Goal: Task Accomplishment & Management: Use online tool/utility

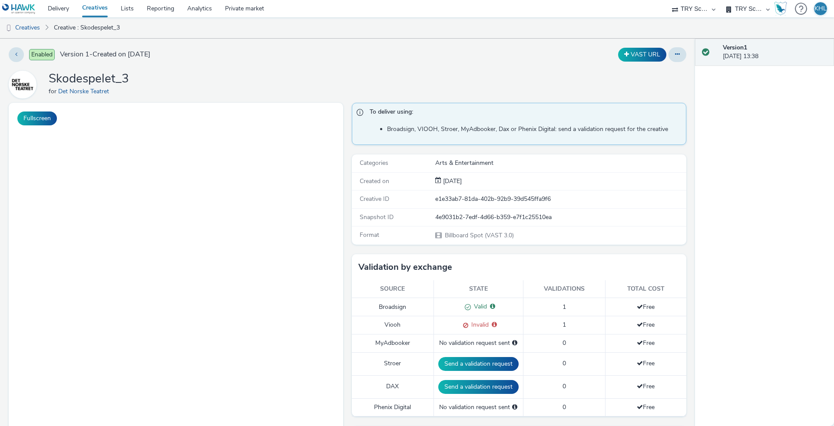
select select "9bcd8e0d-5764-4b89-88fe-b89ee02050ce"
select select "b9dae05b-e3f1-4ff2-954b-b373158465c4"
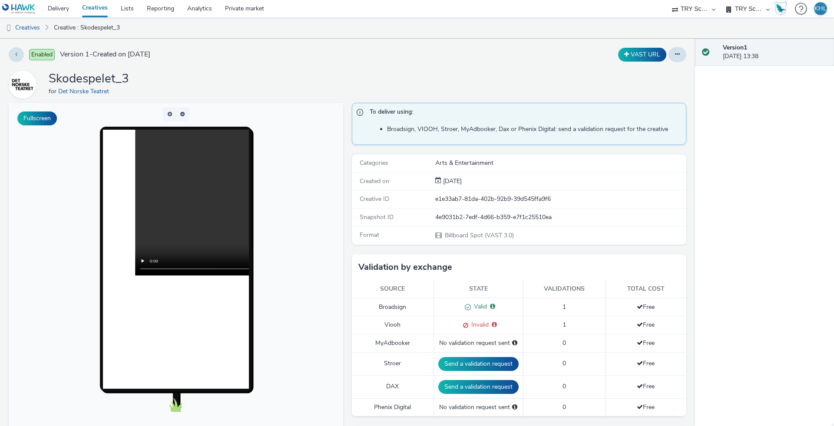
scroll to position [70, 0]
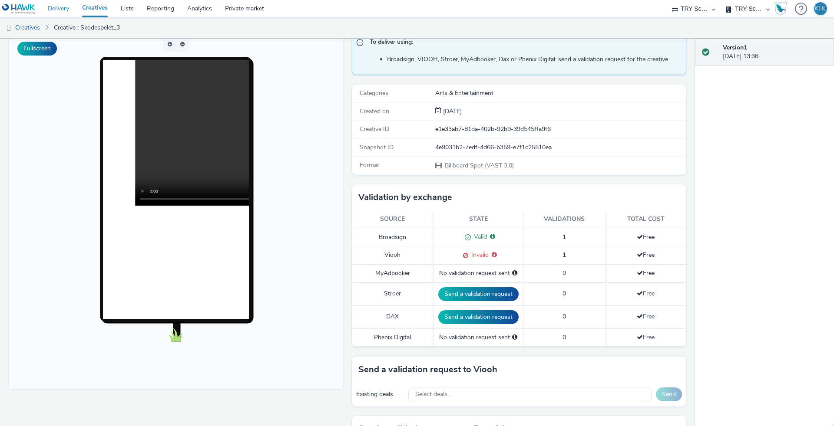
click at [66, 5] on link "Delivery" at bounding box center [58, 8] width 34 height 17
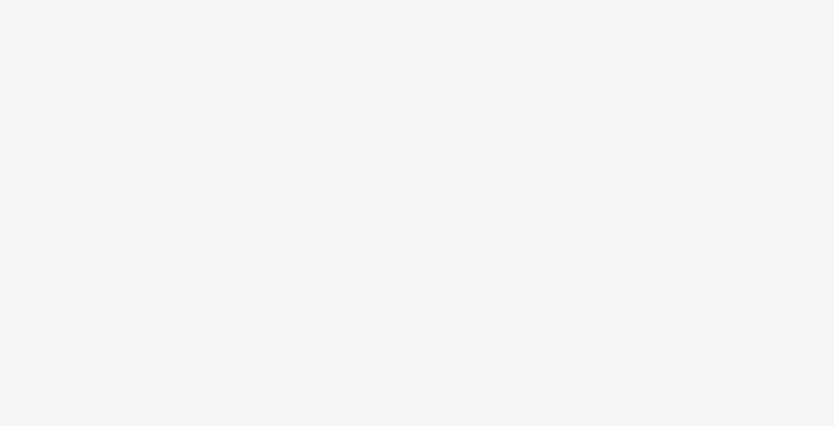
select select "10bae079-8a11-4fca-8b47-9e5fc357b551"
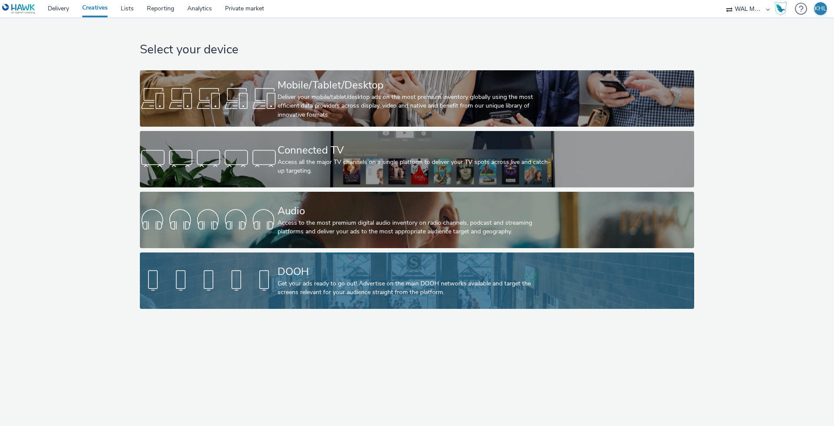
click at [266, 285] on div at bounding box center [209, 281] width 138 height 28
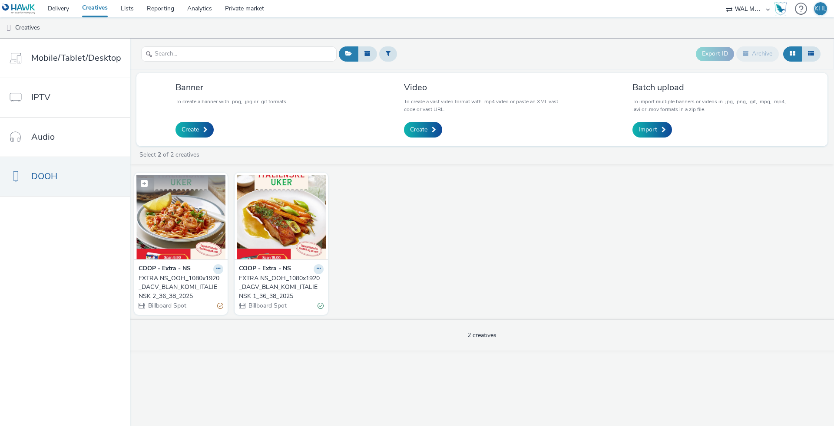
click at [208, 240] on img at bounding box center [180, 217] width 89 height 85
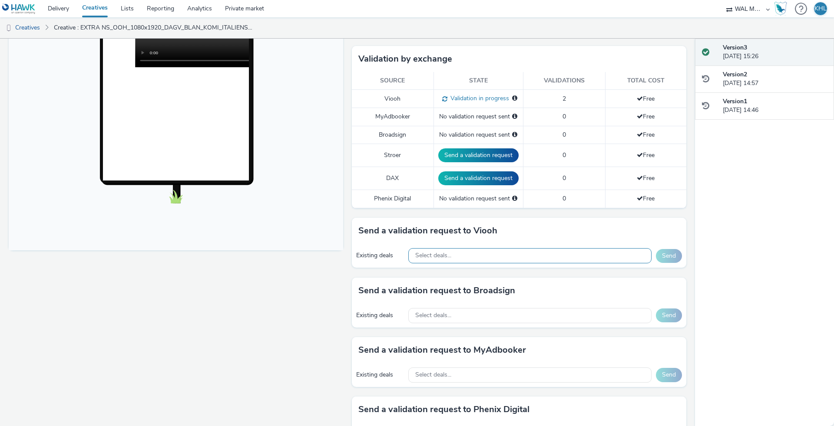
scroll to position [210, 0]
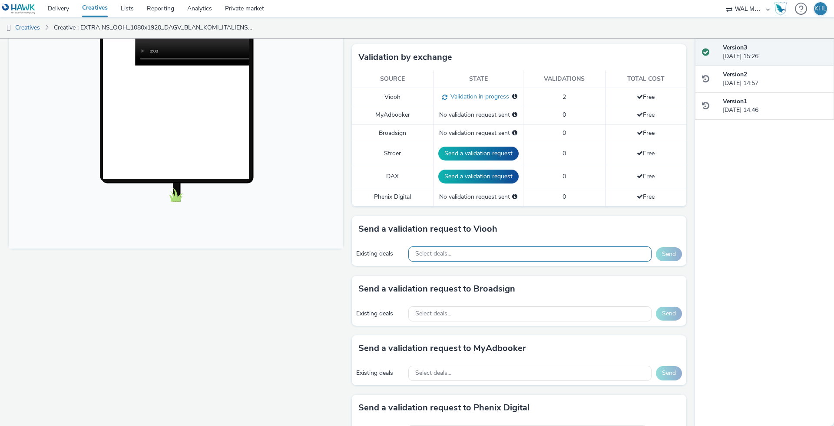
click at [463, 254] on div "Select deals..." at bounding box center [529, 254] width 243 height 15
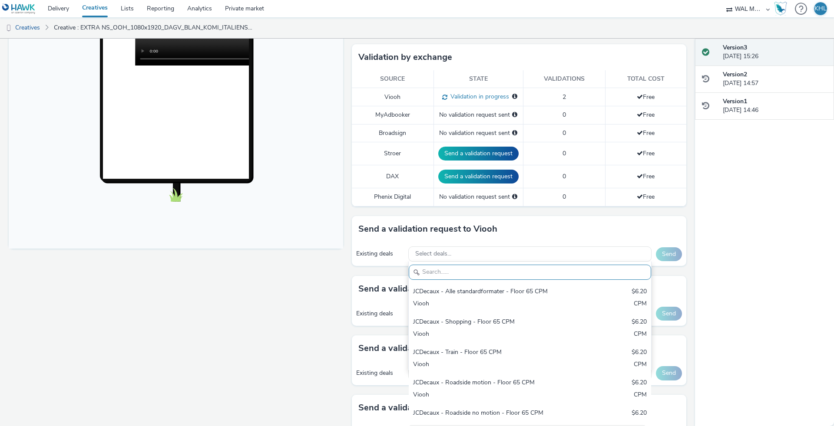
click at [337, 281] on div "Fullscreen" at bounding box center [178, 264] width 339 height 742
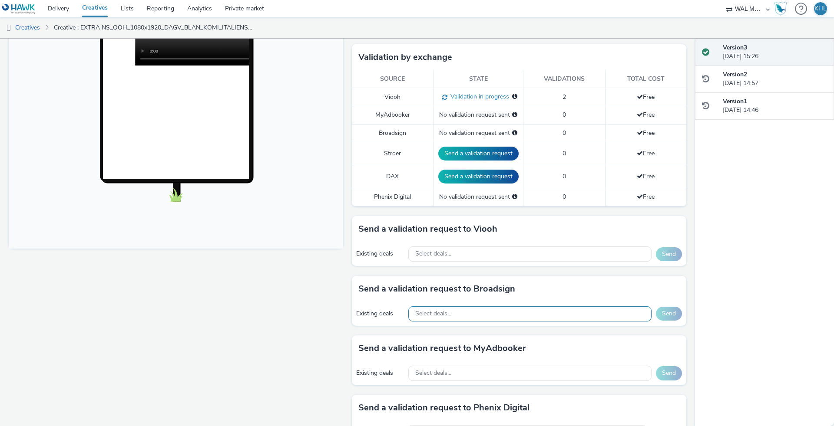
click at [473, 313] on div "Select deals..." at bounding box center [529, 314] width 243 height 15
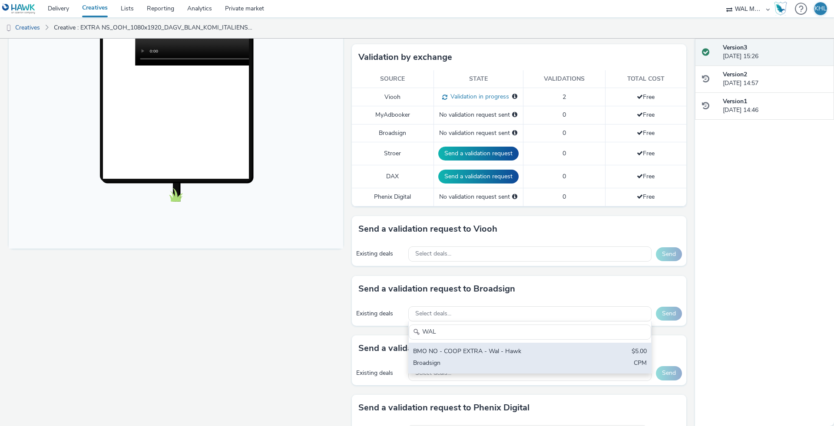
type input "WAL"
click at [505, 353] on div "BMO NO - COOP EXTRA - Wal - Hawk" at bounding box center [490, 352] width 154 height 10
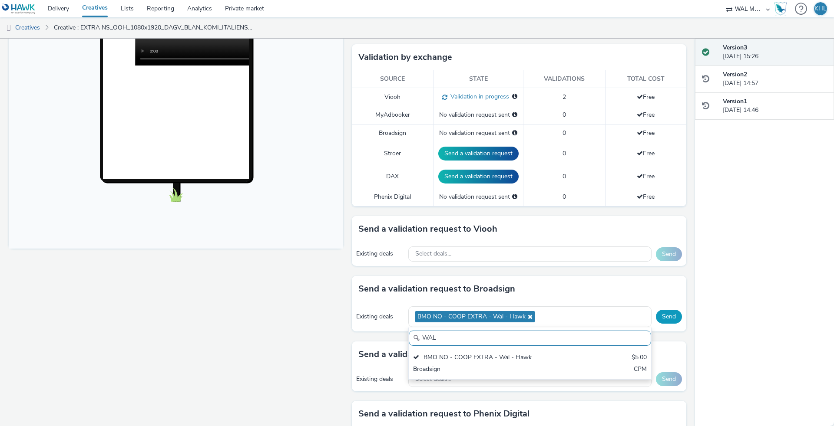
click at [665, 313] on button "Send" at bounding box center [669, 317] width 26 height 14
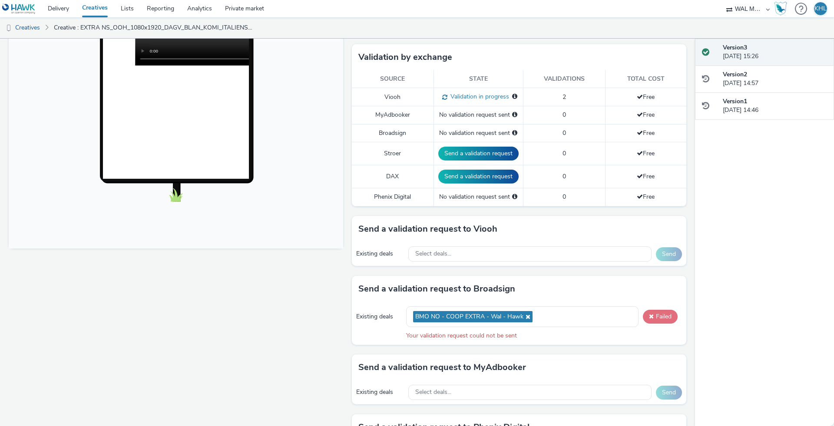
click at [660, 317] on button "Failed" at bounding box center [660, 317] width 35 height 14
click at [483, 315] on span "BMO NO - COOP EXTRA - Wal - Hawk" at bounding box center [469, 316] width 108 height 7
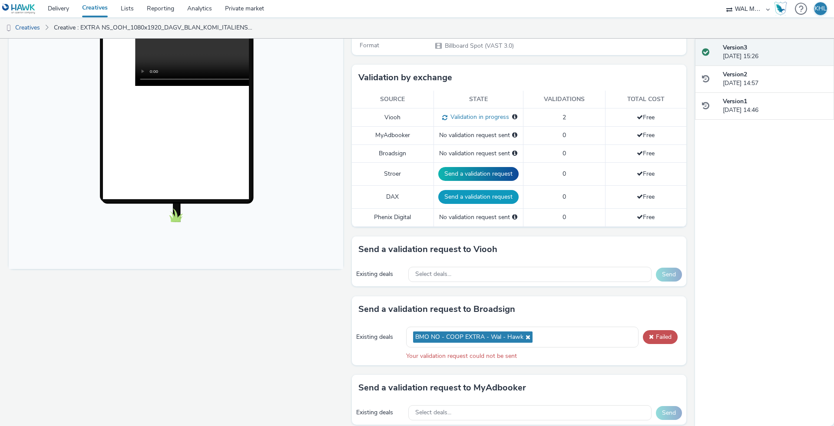
scroll to position [237, 0]
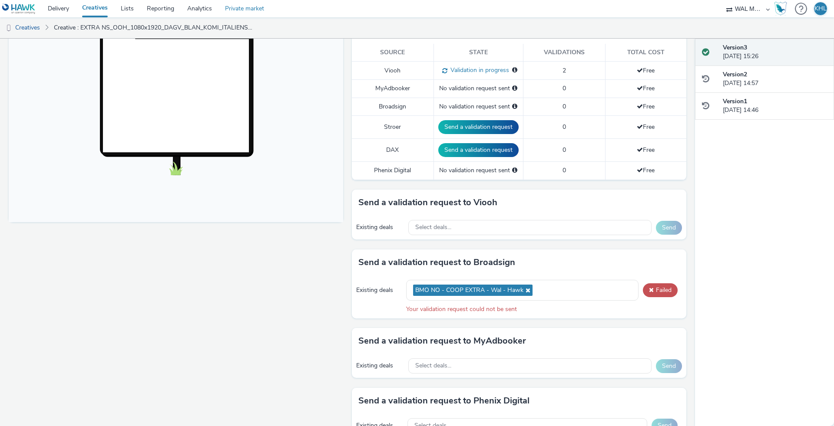
click at [247, 10] on link "Private market" at bounding box center [244, 8] width 52 height 17
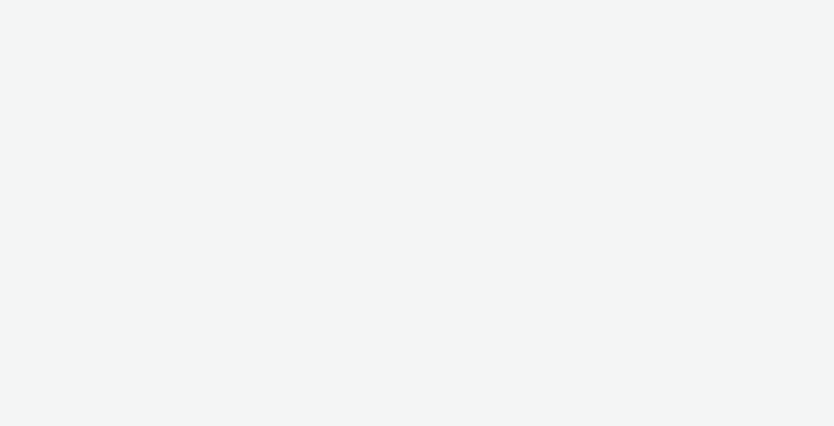
select select "10bae079-8a11-4fca-8b47-9e5fc357b551"
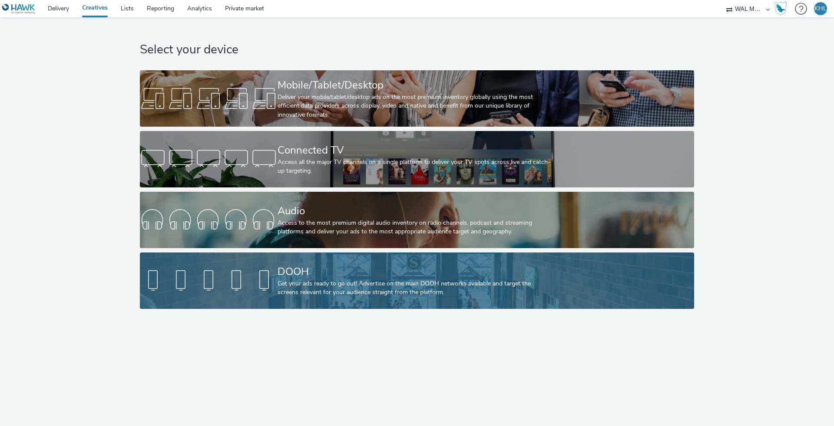
click at [316, 290] on div "Get your ads ready to go out! Advertise on the main DOOH networks available and…" at bounding box center [414, 289] width 275 height 18
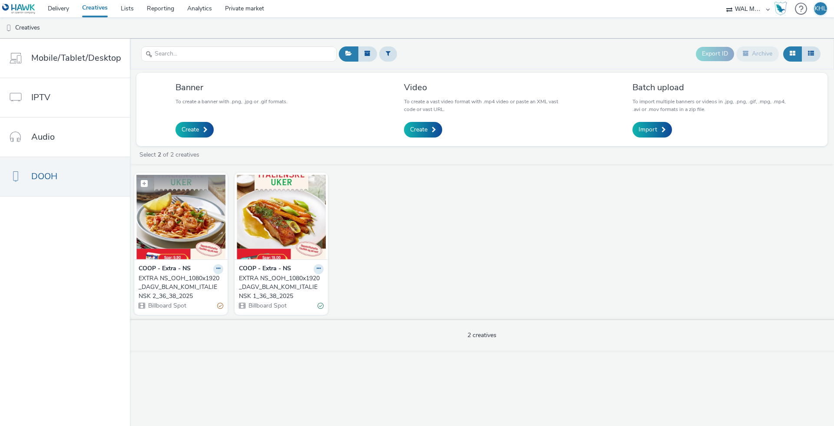
click at [176, 237] on img at bounding box center [180, 217] width 89 height 85
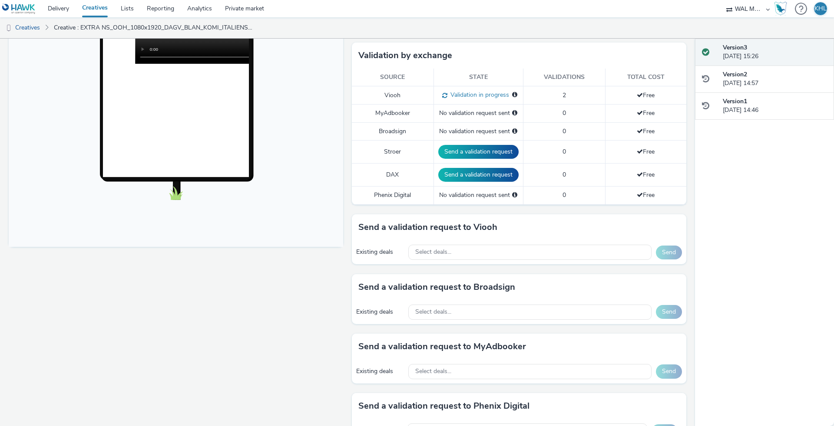
scroll to position [153, 0]
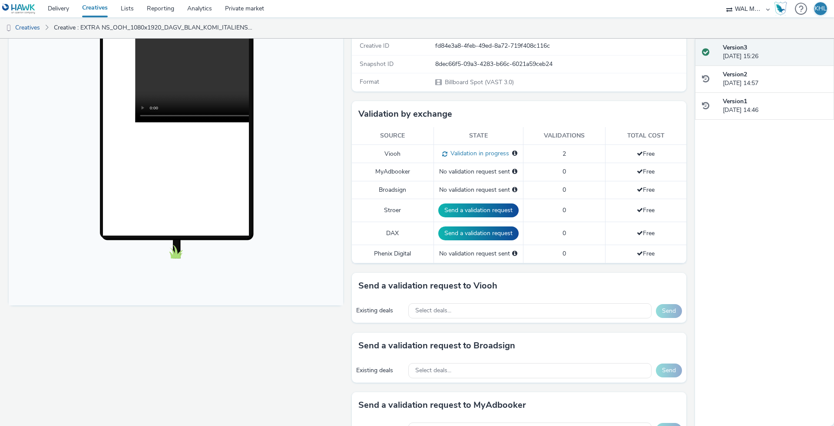
click at [465, 380] on div "Existing deals Select deals... Send" at bounding box center [519, 371] width 334 height 24
click at [464, 375] on div "Select deals..." at bounding box center [529, 370] width 243 height 15
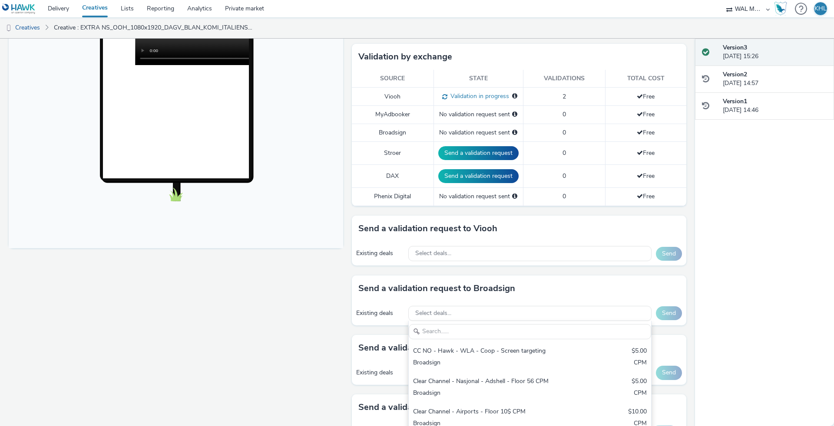
scroll to position [224, 0]
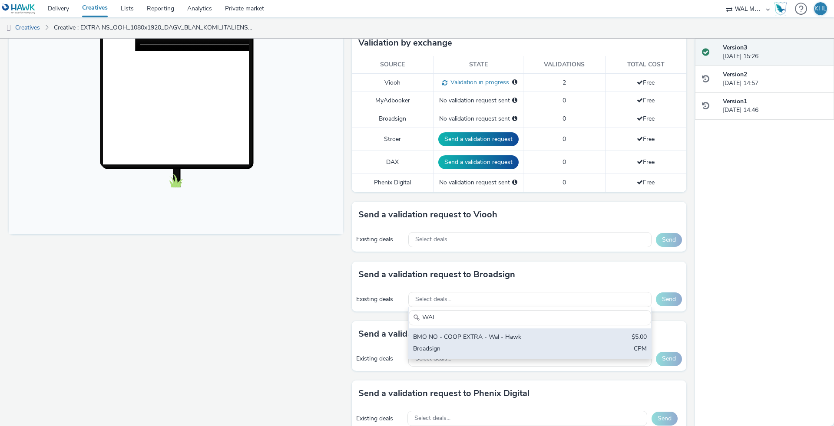
type input "WAL"
click at [504, 345] on div "Broadsign" at bounding box center [490, 350] width 154 height 10
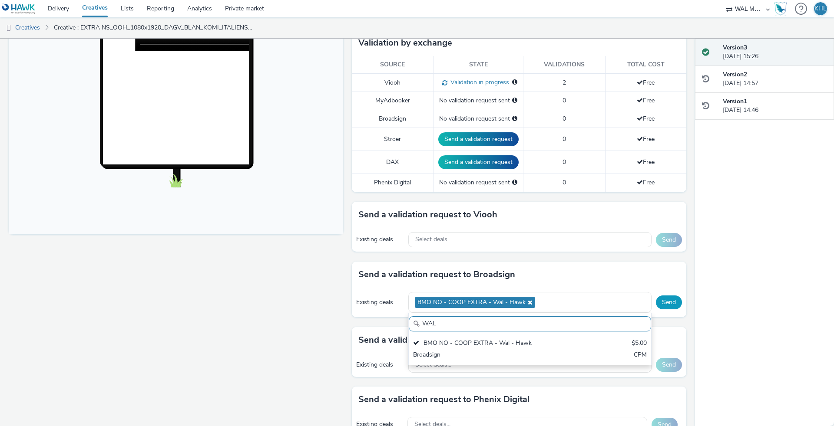
click at [671, 299] on button "Send" at bounding box center [669, 303] width 26 height 14
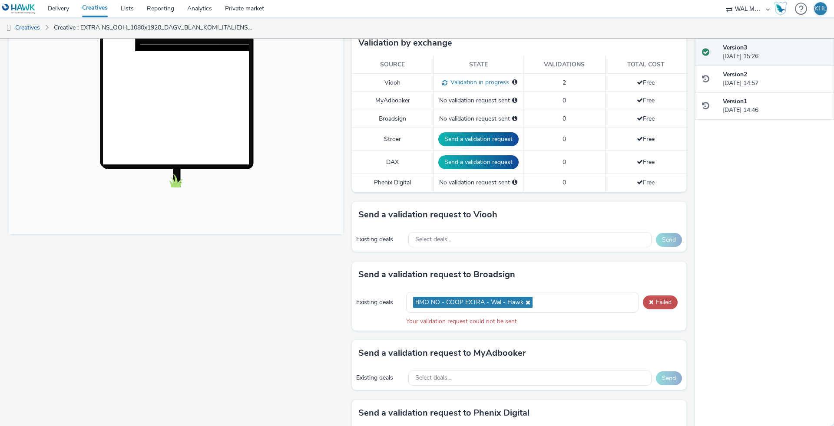
drag, startPoint x: 251, startPoint y: 143, endPoint x: 160, endPoint y: 110, distance: 96.6
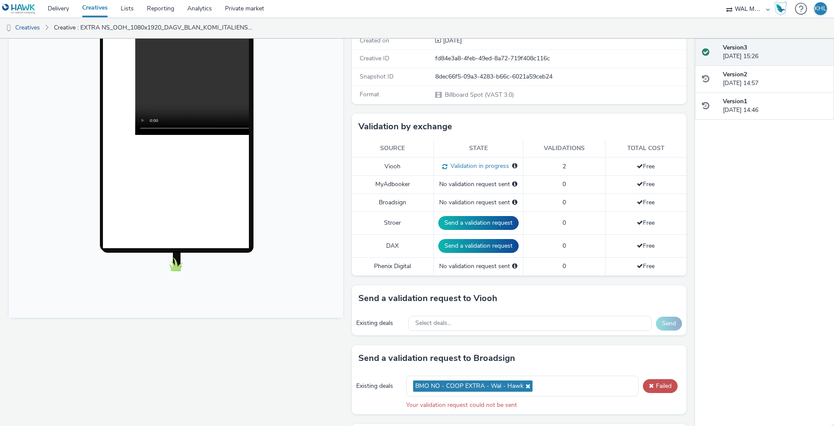
scroll to position [142, 0]
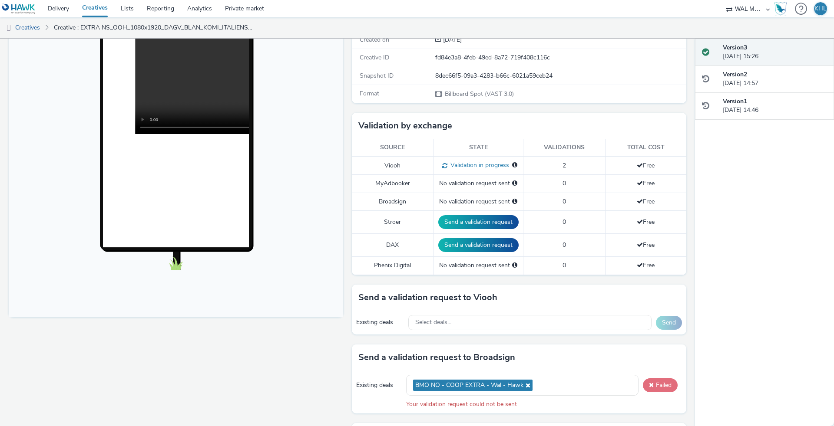
click at [660, 385] on button "Failed" at bounding box center [660, 386] width 35 height 14
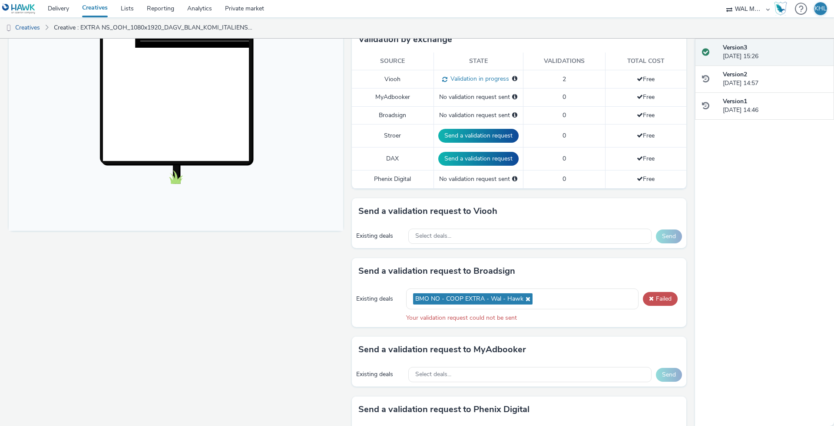
scroll to position [263, 0]
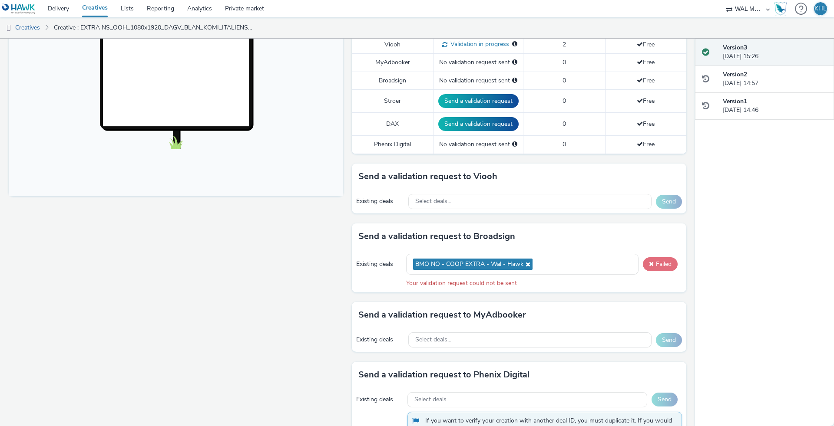
click at [667, 263] on button "Failed" at bounding box center [660, 264] width 35 height 14
click at [58, 7] on link "Delivery" at bounding box center [58, 8] width 34 height 17
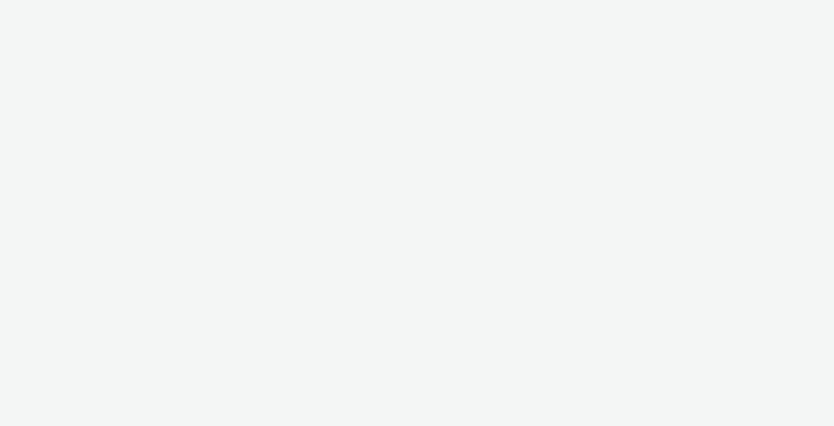
select select "10bae079-8a11-4fca-8b47-9e5fc357b551"
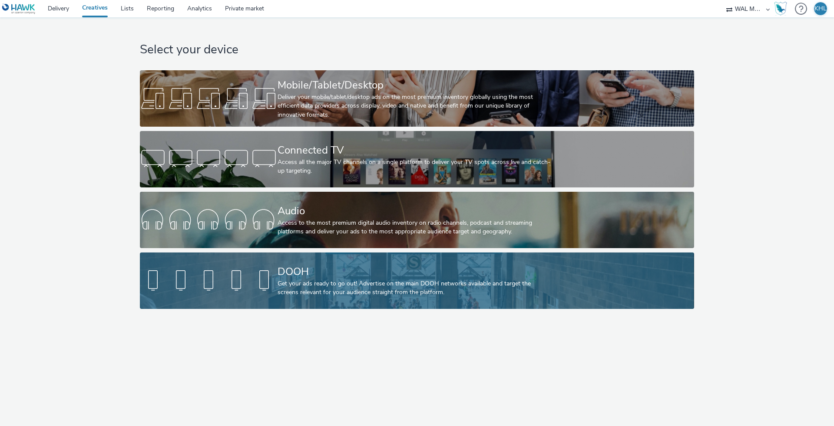
click at [273, 273] on div at bounding box center [209, 281] width 138 height 28
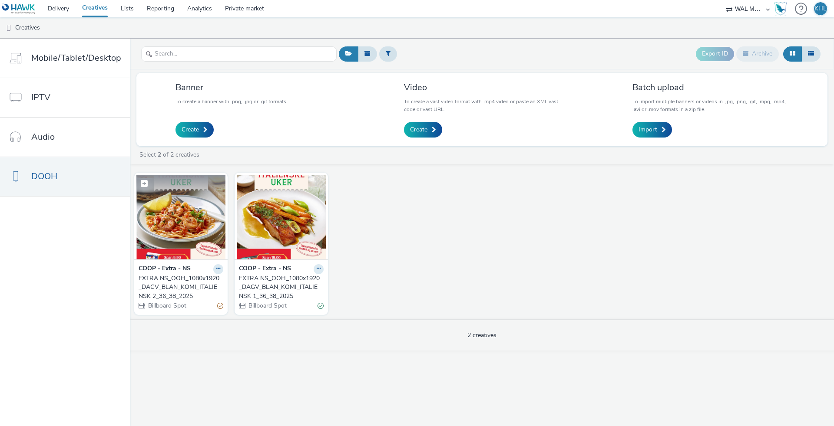
click at [179, 228] on img at bounding box center [180, 217] width 89 height 85
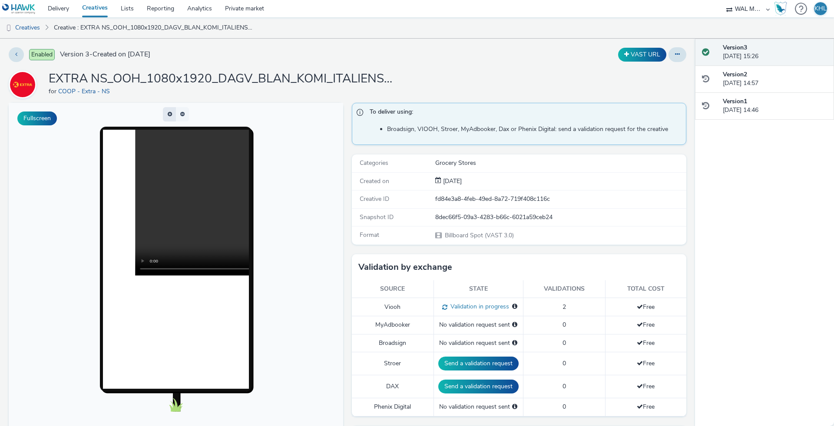
click at [171, 117] on button "button" at bounding box center [169, 114] width 13 height 14
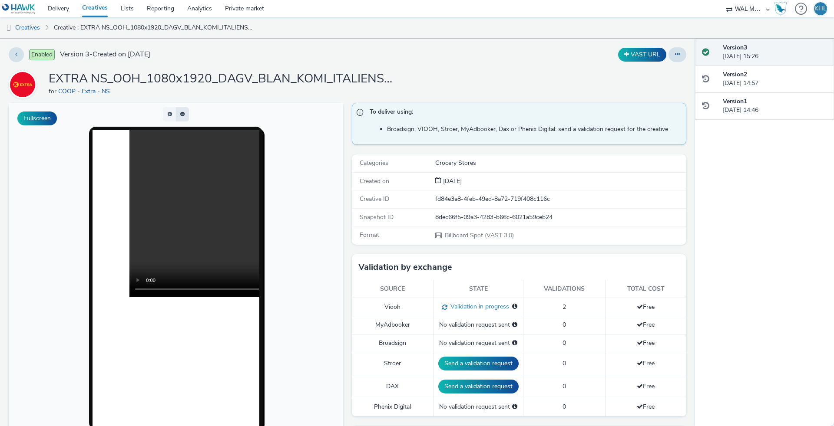
click at [182, 114] on span "button" at bounding box center [182, 114] width 4 height 5
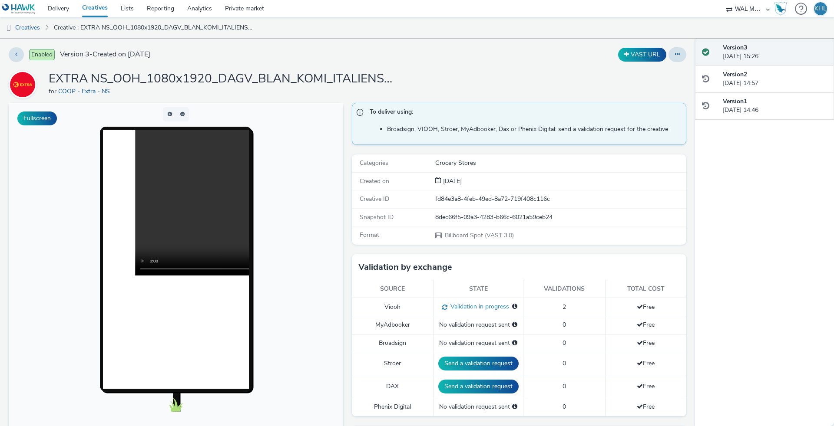
click at [180, 199] on video at bounding box center [281, 203] width 292 height 146
click at [146, 268] on video at bounding box center [281, 203] width 292 height 146
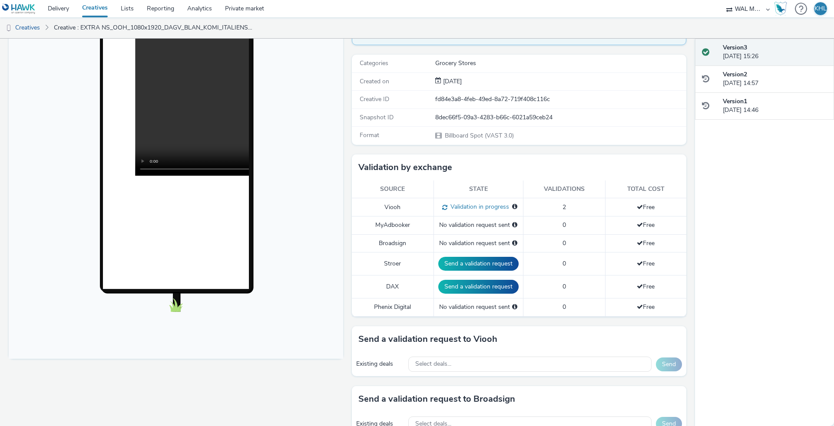
scroll to position [139, 0]
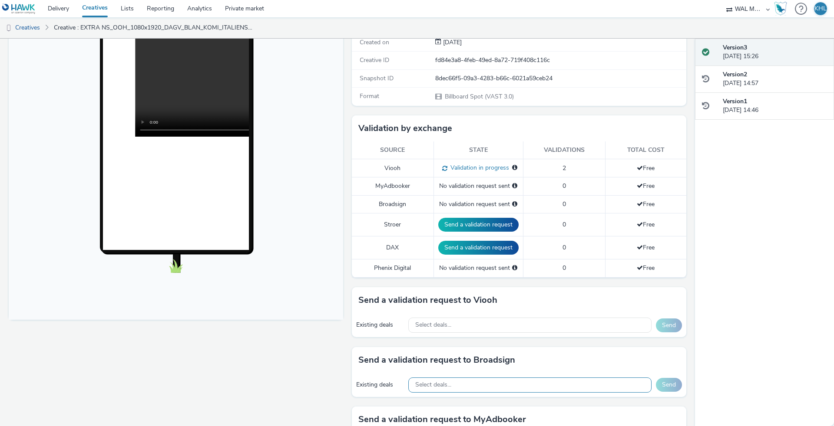
click at [460, 384] on div "Select deals..." at bounding box center [529, 385] width 243 height 15
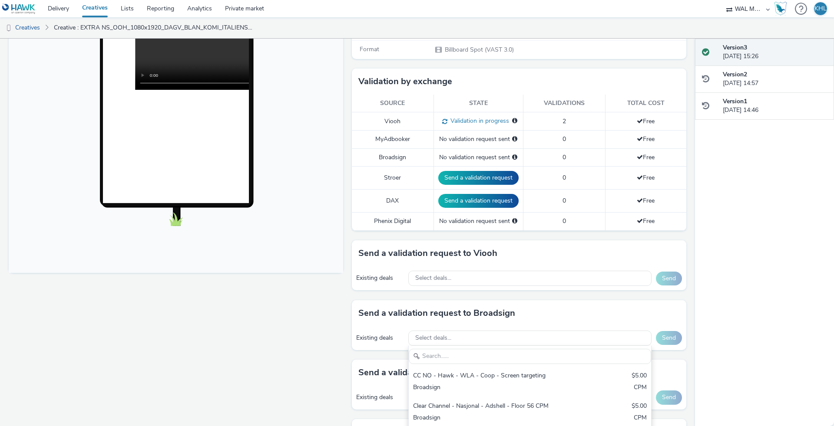
scroll to position [212, 0]
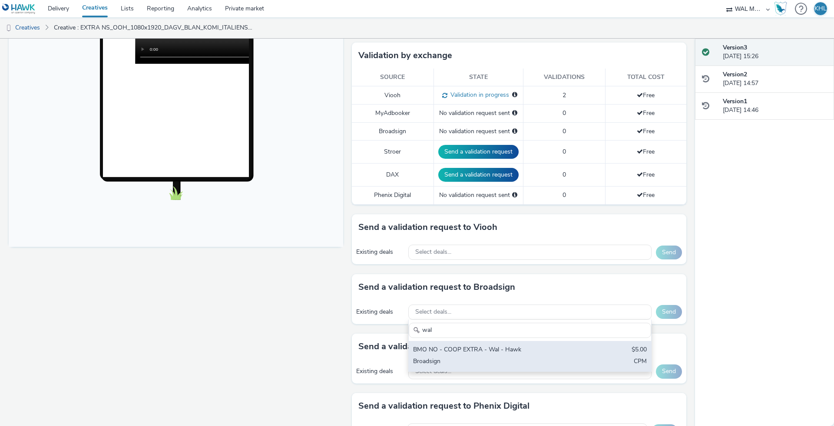
type input "wal"
click at [501, 359] on div "Broadsign" at bounding box center [490, 362] width 154 height 10
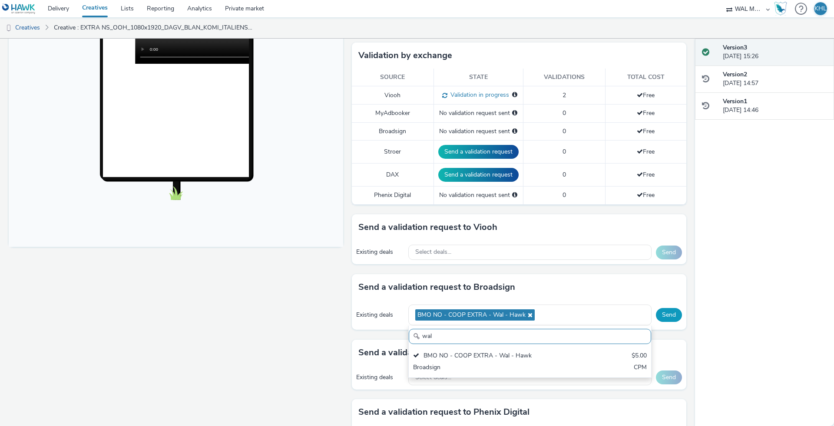
click at [667, 315] on button "Send" at bounding box center [669, 315] width 26 height 14
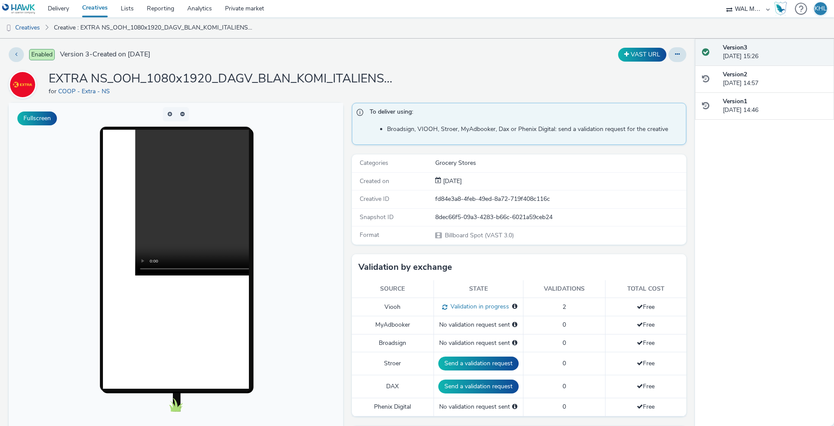
scroll to position [0, 0]
click at [247, 10] on link "Private market" at bounding box center [244, 8] width 52 height 17
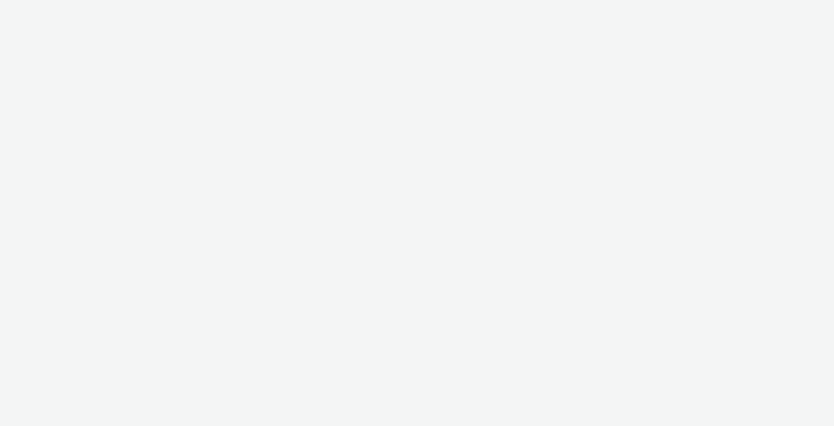
select select "10bae079-8a11-4fca-8b47-9e5fc357b551"
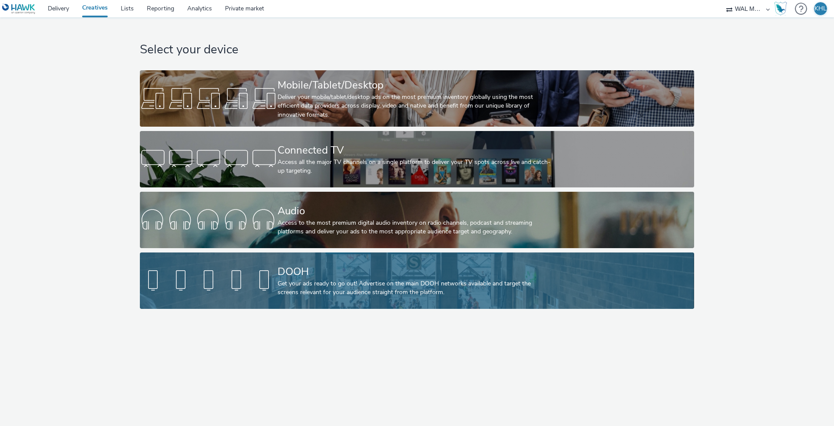
click at [320, 302] on div "DOOH Get your ads ready to go out! Advertise on the main DOOH networks availabl…" at bounding box center [414, 281] width 275 height 56
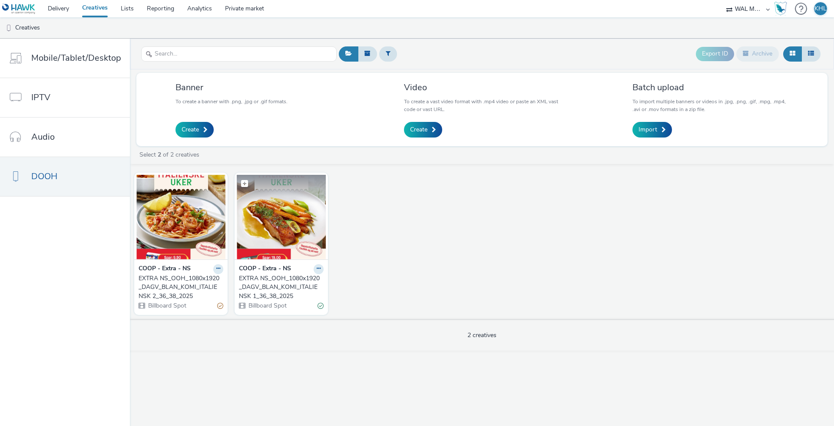
click at [309, 244] on img at bounding box center [281, 217] width 89 height 85
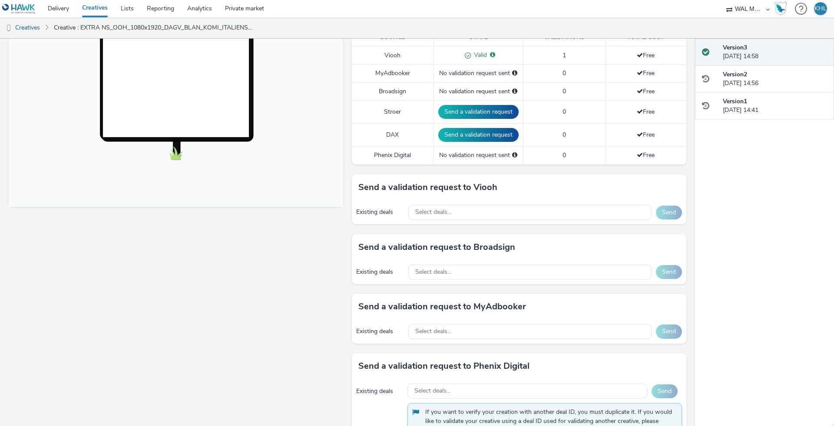
scroll to position [366, 0]
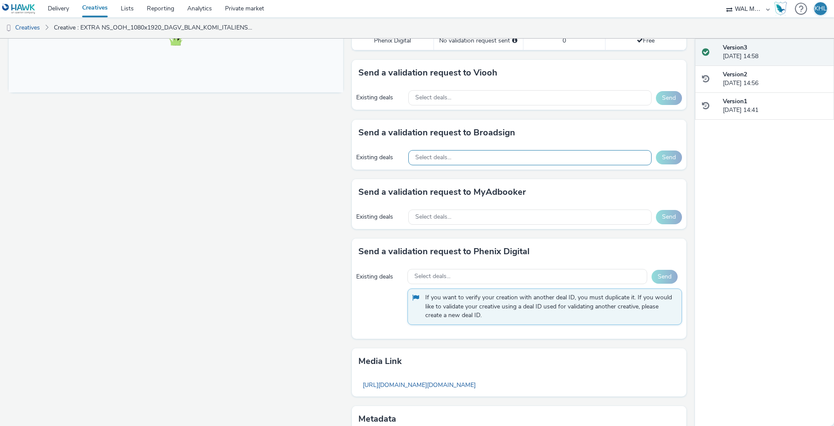
click at [483, 155] on div "Select deals..." at bounding box center [529, 157] width 243 height 15
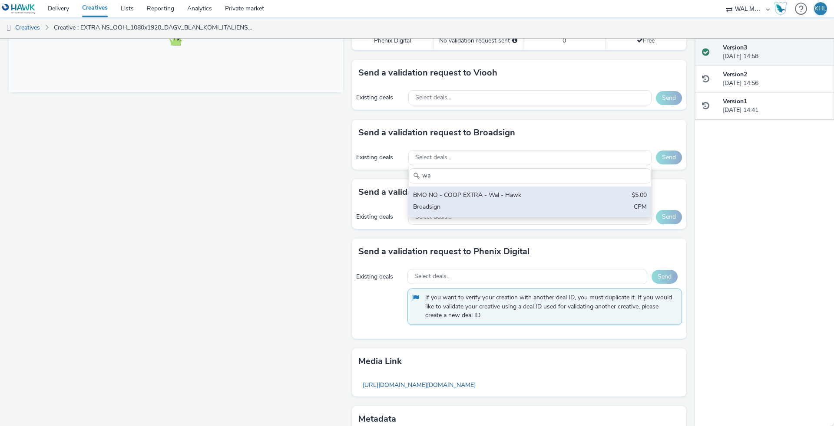
type input "wa"
click at [498, 208] on div "Broadsign" at bounding box center [490, 208] width 154 height 10
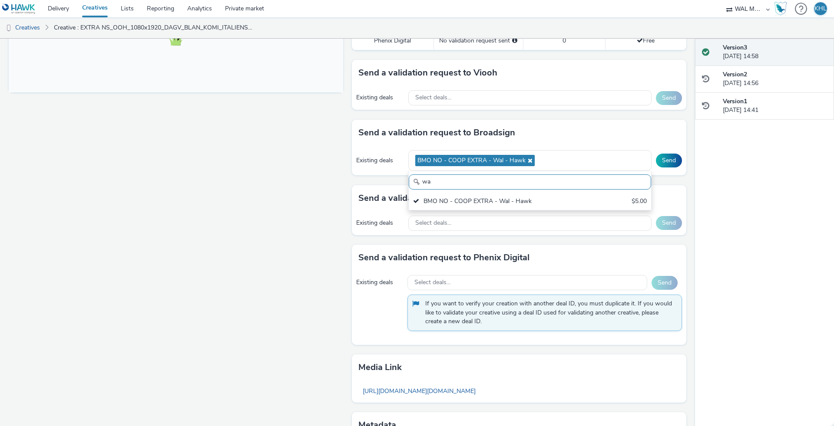
click at [240, 244] on div "Fullscreen" at bounding box center [178, 110] width 339 height 748
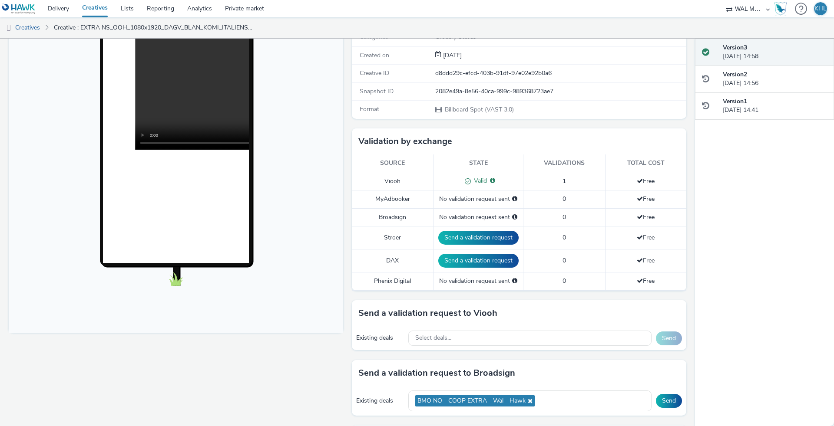
scroll to position [237, 0]
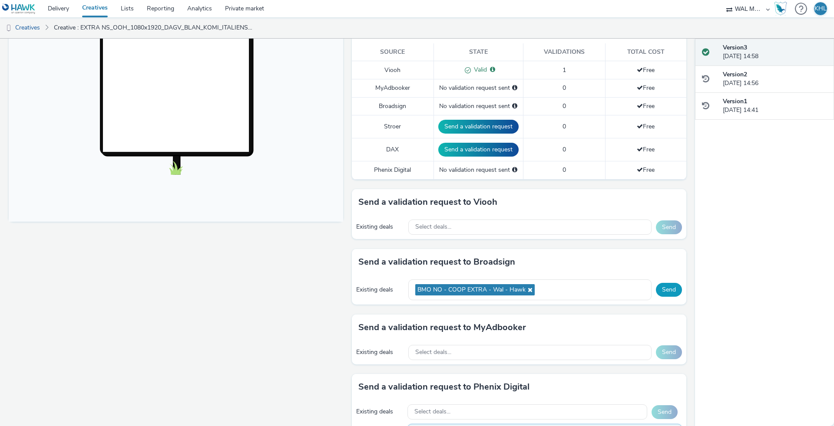
click at [669, 291] on button "Send" at bounding box center [669, 290] width 26 height 14
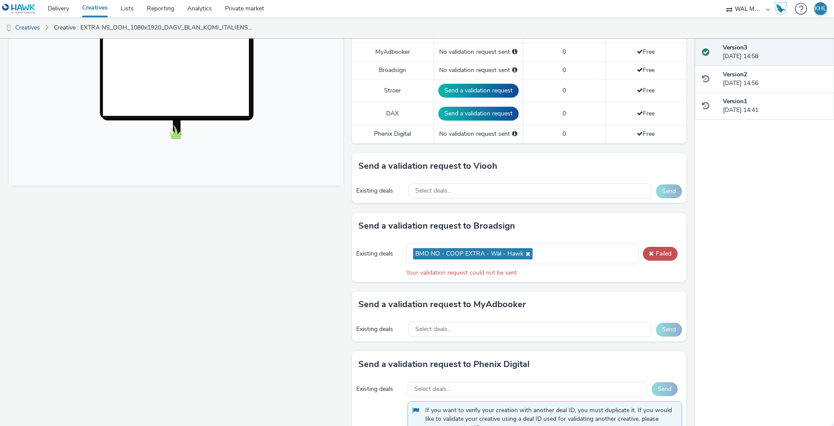
scroll to position [274, 0]
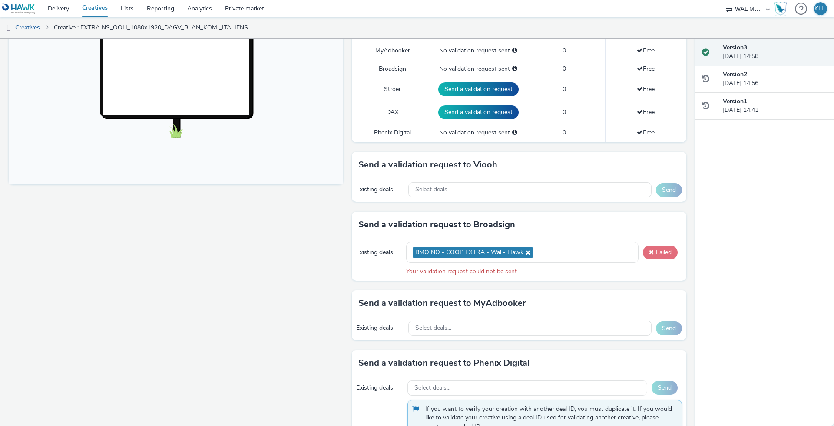
click at [664, 254] on button "Failed" at bounding box center [660, 253] width 35 height 14
click at [658, 254] on button "Failed" at bounding box center [660, 253] width 35 height 14
click at [659, 254] on button "Failed" at bounding box center [660, 253] width 35 height 14
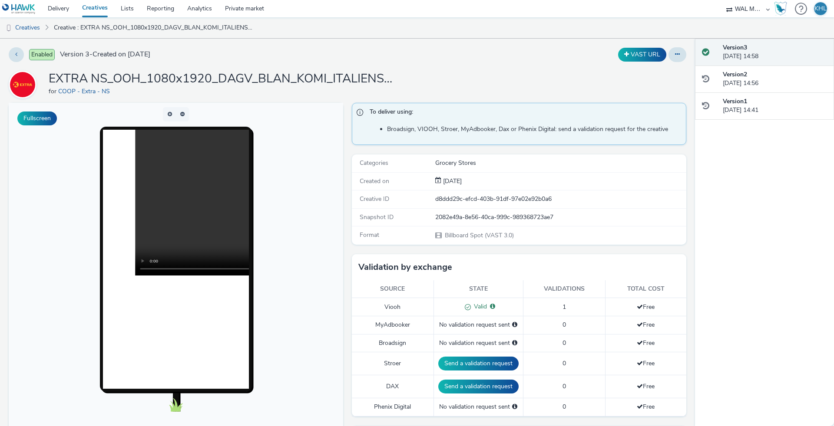
scroll to position [0, 0]
click at [48, 12] on link "Delivery" at bounding box center [58, 8] width 34 height 17
